Goal: Find specific page/section: Find specific page/section

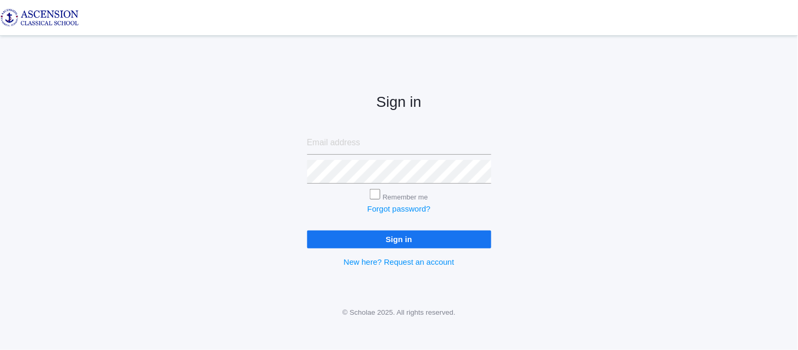
type input "[EMAIL_ADDRESS][DOMAIN_NAME]"
drag, startPoint x: 361, startPoint y: 240, endPoint x: 798, endPoint y: 283, distance: 438.2
click at [360, 241] on input "Sign in" at bounding box center [399, 238] width 184 height 17
type input "[EMAIL_ADDRESS][DOMAIN_NAME]"
click at [406, 237] on input "Sign in" at bounding box center [399, 238] width 184 height 17
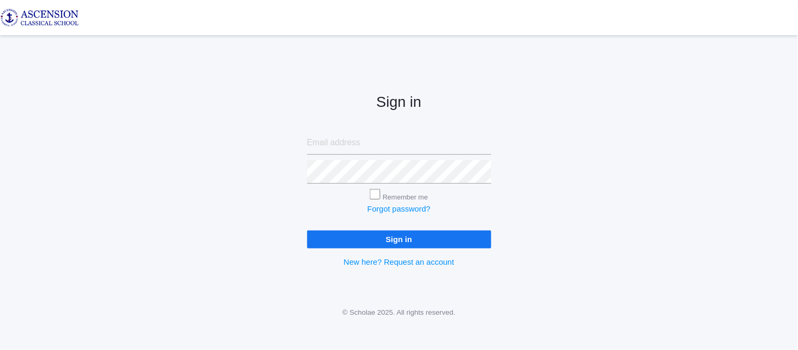
type input "admin@ascensionclassicalschool.org"
click at [355, 240] on input "Sign in" at bounding box center [399, 238] width 184 height 17
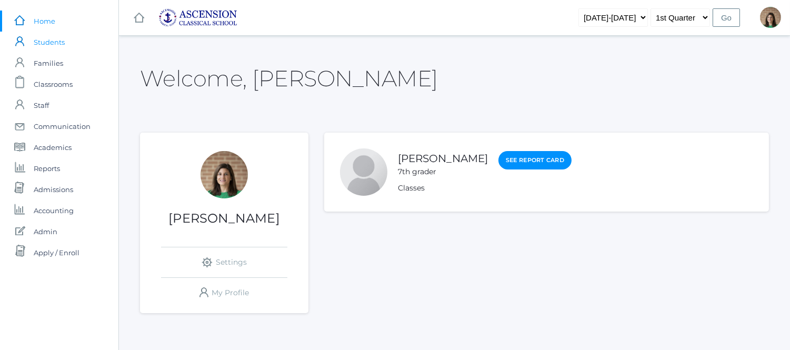
click at [46, 45] on span "Students" at bounding box center [49, 42] width 31 height 21
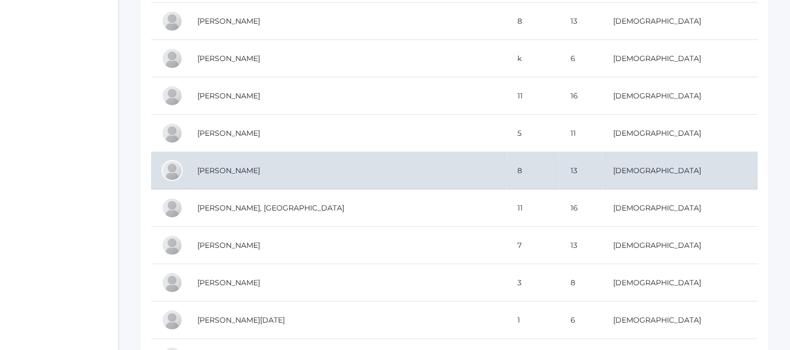
scroll to position [643, 0]
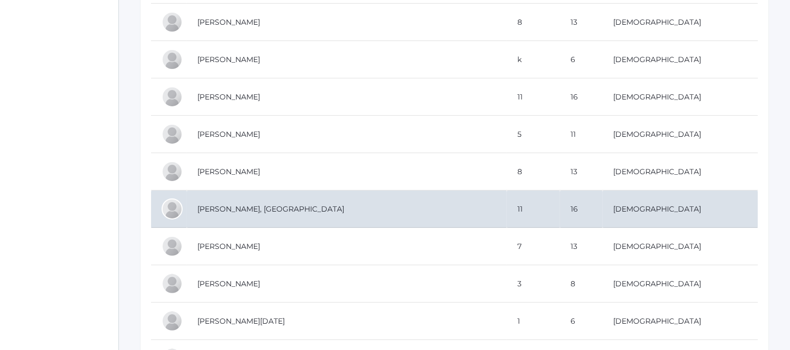
click at [246, 212] on td "Chartier, Hudson" at bounding box center [347, 208] width 320 height 37
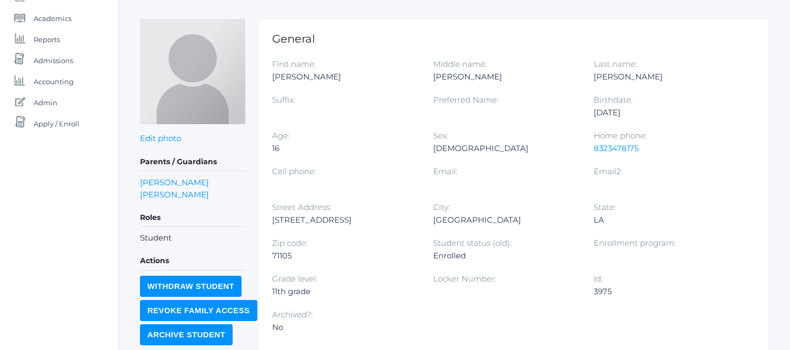
scroll to position [58, 0]
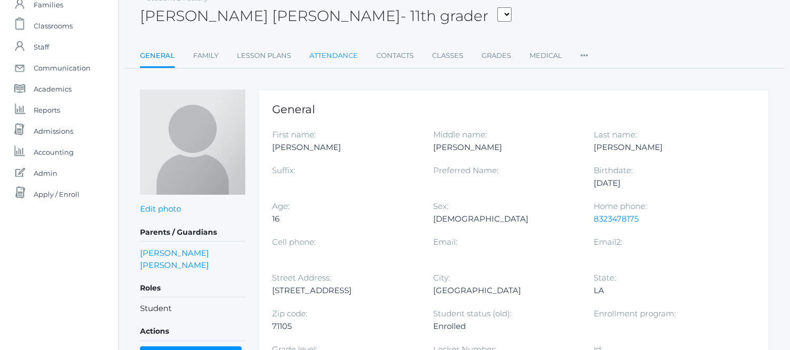
click at [331, 51] on link "Attendance" at bounding box center [333, 55] width 48 height 21
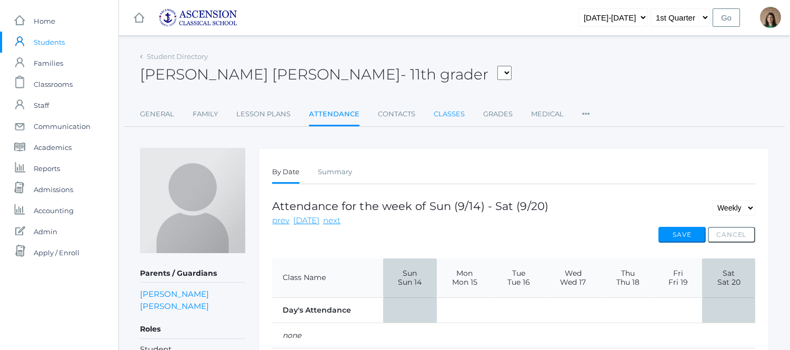
click at [448, 115] on link "Classes" at bounding box center [449, 114] width 31 height 21
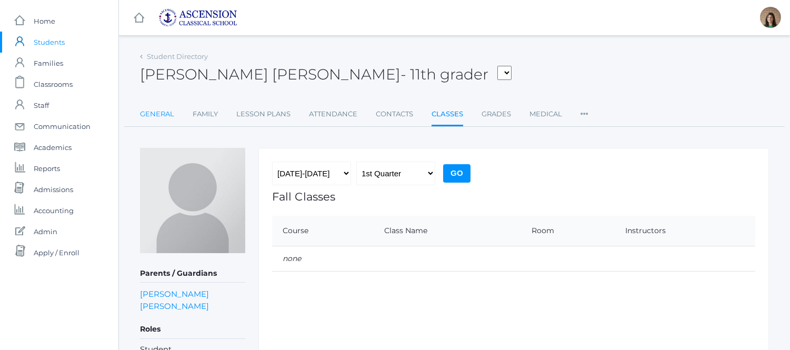
click at [154, 108] on link "General" at bounding box center [157, 114] width 34 height 21
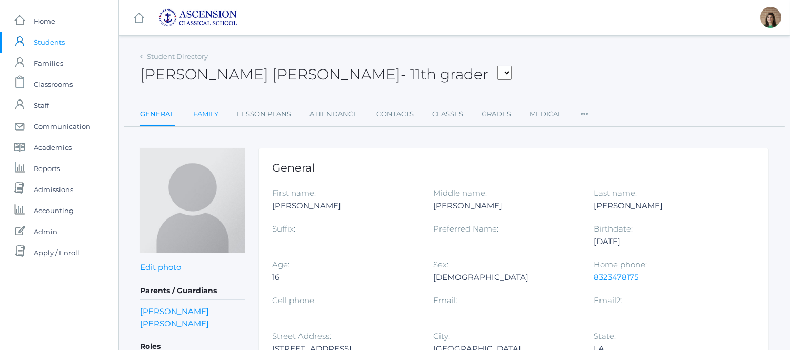
click at [204, 111] on link "Family" at bounding box center [205, 114] width 25 height 21
